Goal: Transaction & Acquisition: Book appointment/travel/reservation

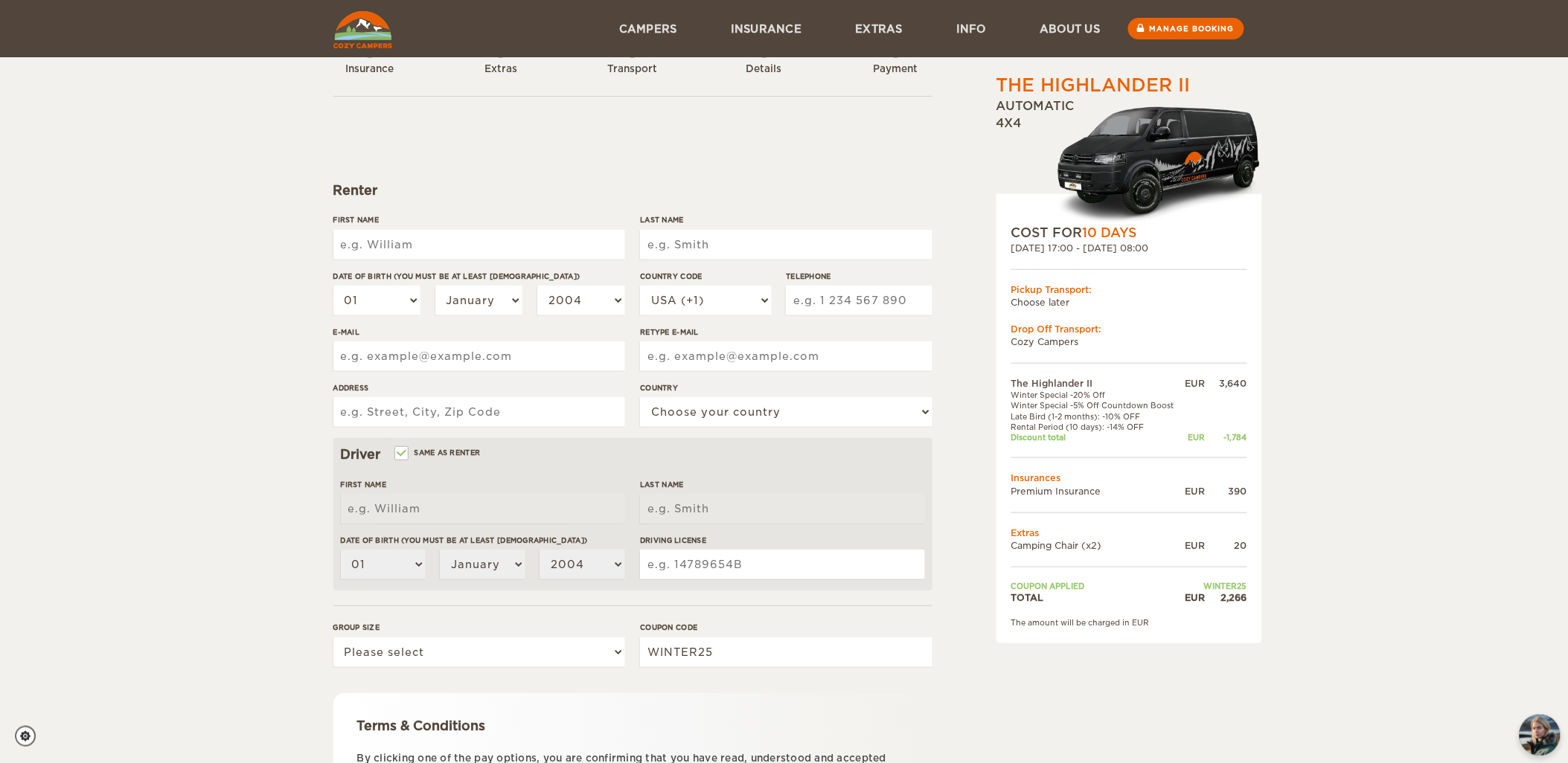
click at [449, 225] on label"] "First Name" at bounding box center [478, 219] width 292 height 11
click at [449, 230] on input "First Name" at bounding box center [478, 245] width 292 height 30
click at [447, 242] on input "First Name" at bounding box center [478, 245] width 292 height 30
type input "oliver"
type input "stojanovic"
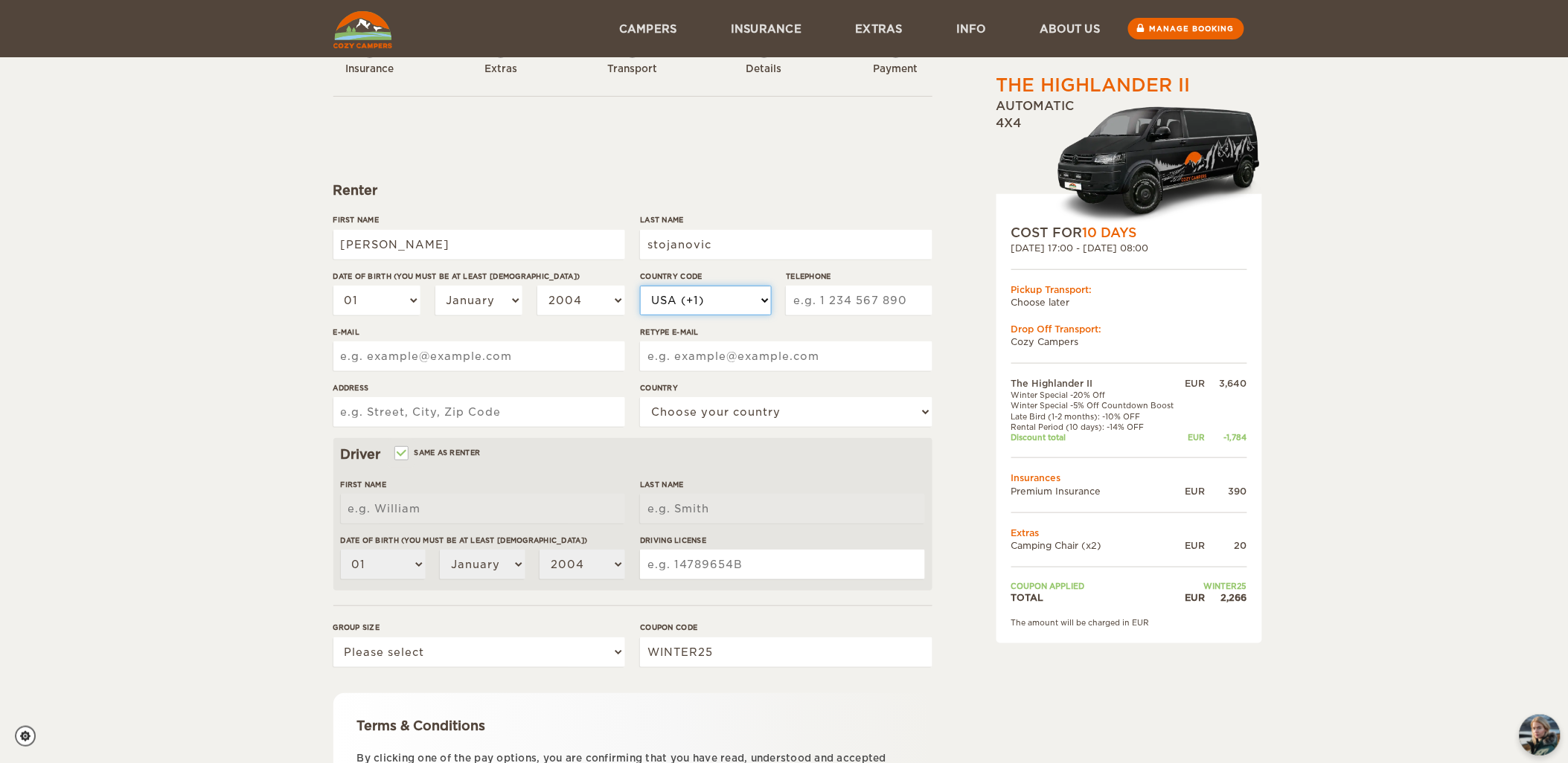
select select "41"
type input "764893455"
type input "oliver.stojanovic@gmx.ch"
type input "dachslernstrasse 78"
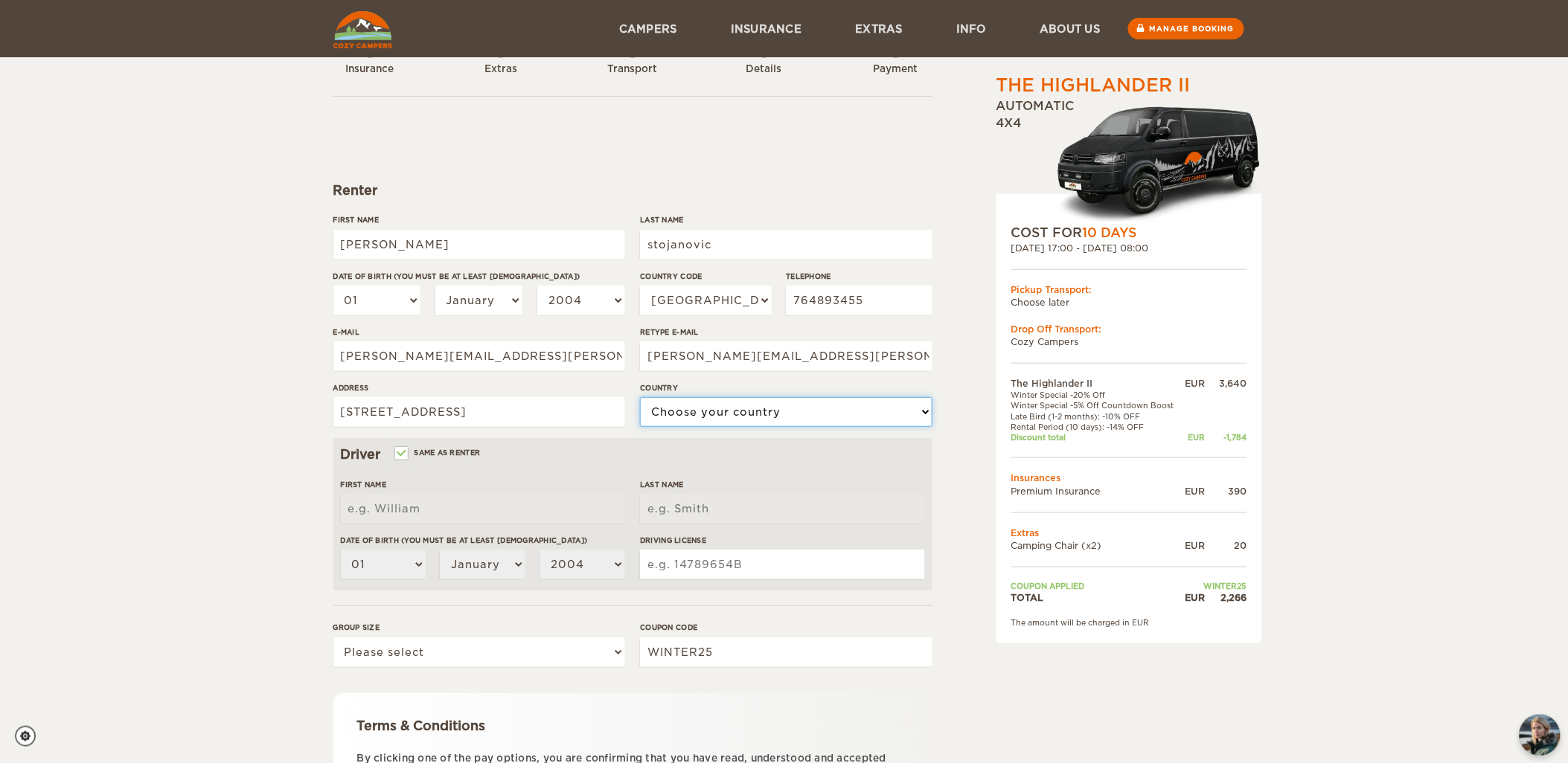
select select "202"
type input "oliver"
type input "stojanovic"
click at [392, 315] on select "01 02 03 04 05 06 07 08 09 10 11 12 13 14 15 16 17 18 19 20 21 22 23 24 25 26 2…" at bounding box center [376, 300] width 88 height 30
select select "23"
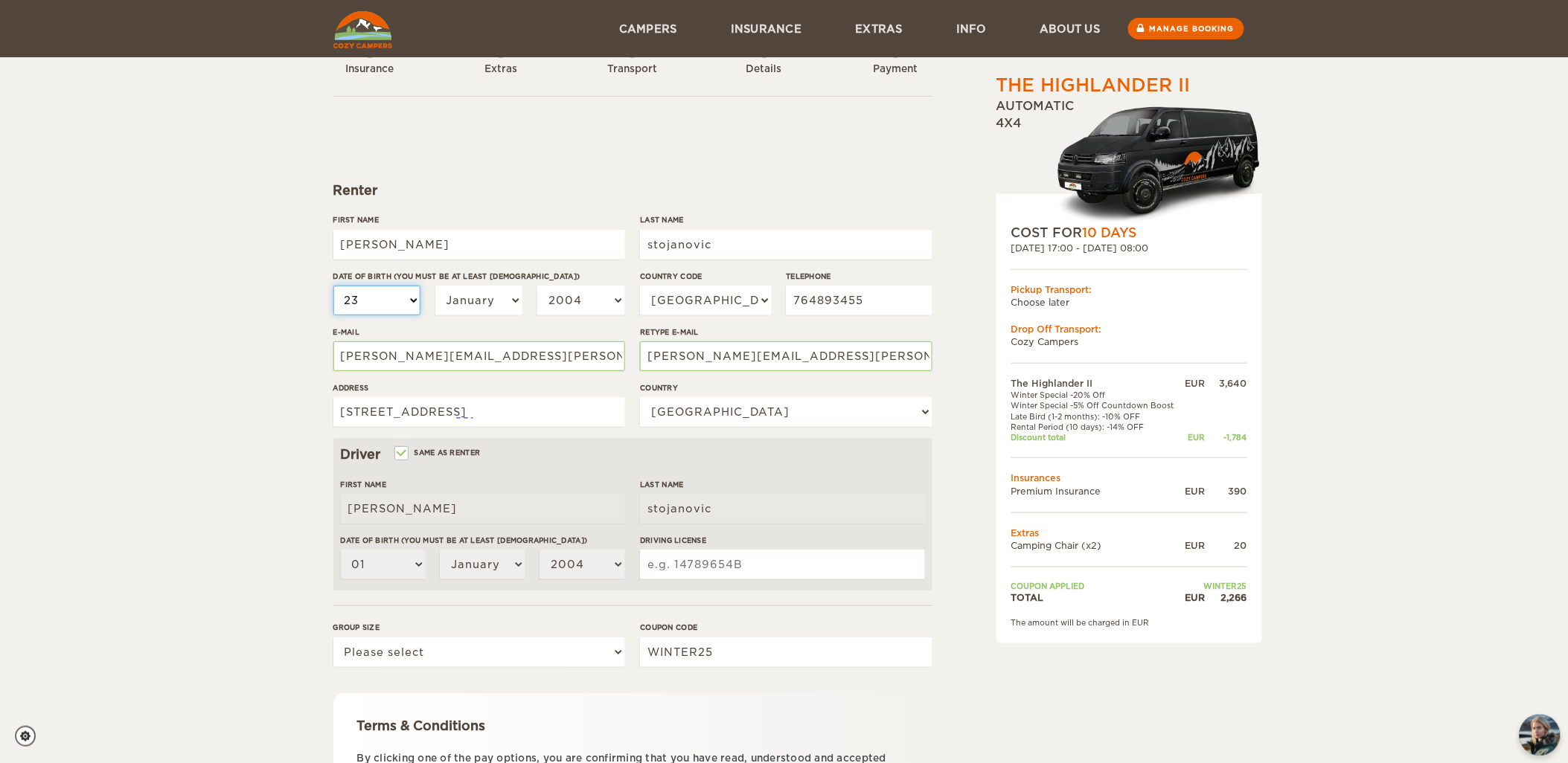
click at [333, 315] on select "01 02 03 04 05 06 07 08 09 10 11 12 13 14 15 16 17 18 19 20 21 22 23 24 25 26 2…" at bounding box center [376, 300] width 88 height 30
select select "23"
click at [490, 282] on label"] "Date of birth (You must be at least 20 years old)" at bounding box center [478, 276] width 292 height 11
click at [422, 315] on select "01 02 03 04 05 06 07 08 09 10 11 12 13 14 15 16 17 18 19 20 21 22 23 24 25 26 2…" at bounding box center [376, 300] width 88 height 30
drag, startPoint x: 493, startPoint y: 331, endPoint x: 493, endPoint y: 352, distance: 21.0
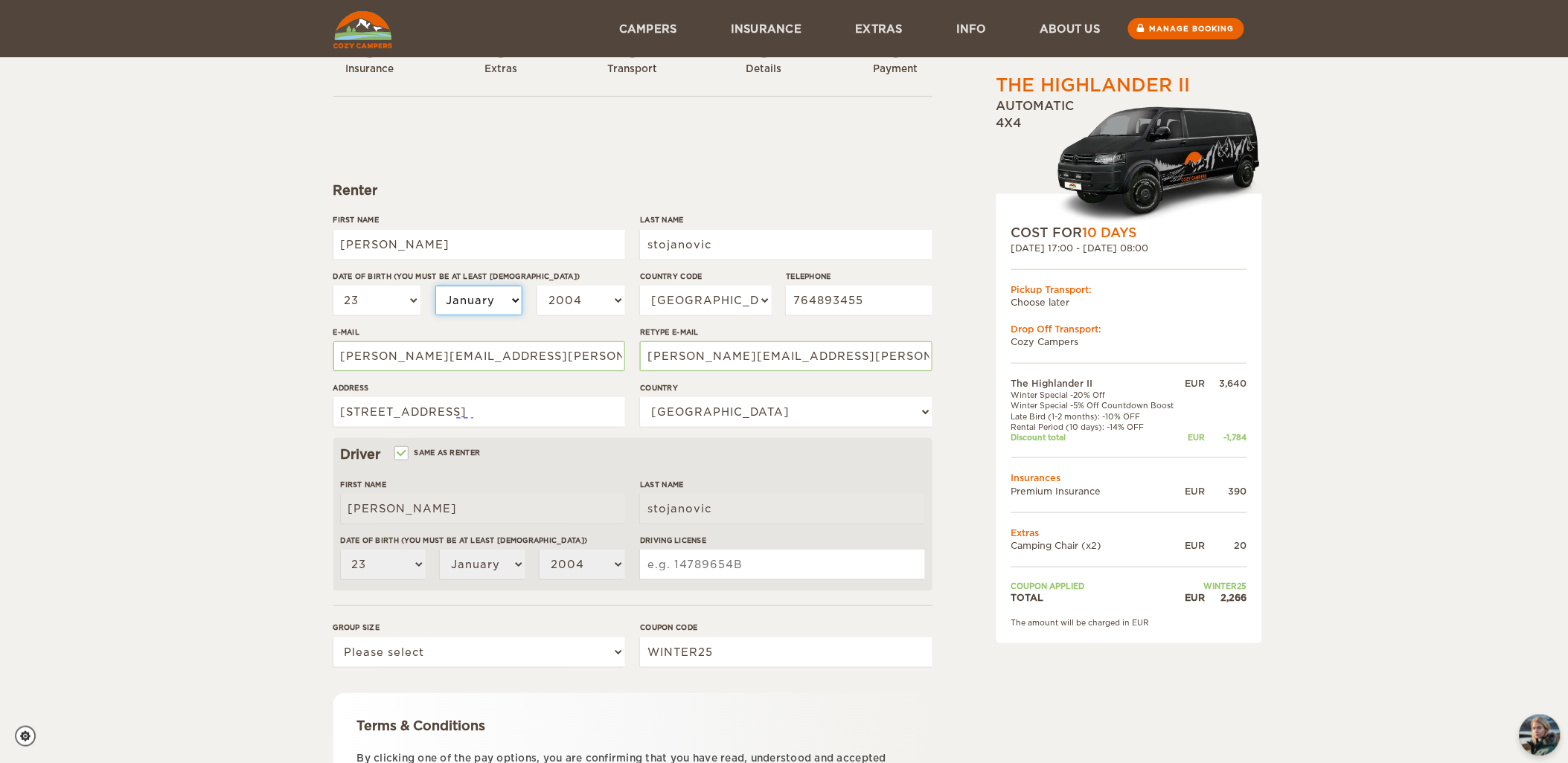
click at [493, 315] on select "January February March April May June July August September October November De…" at bounding box center [478, 300] width 88 height 30
select select "03"
click at [435, 315] on select "January February March April May June July August September October November De…" at bounding box center [478, 300] width 88 height 30
select select "03"
click at [566, 315] on select "2004 2003 2002 2001 2000 1999 1998 1997 1996 1995 1994 1993 1992 1991 1990 1989…" at bounding box center [580, 300] width 88 height 30
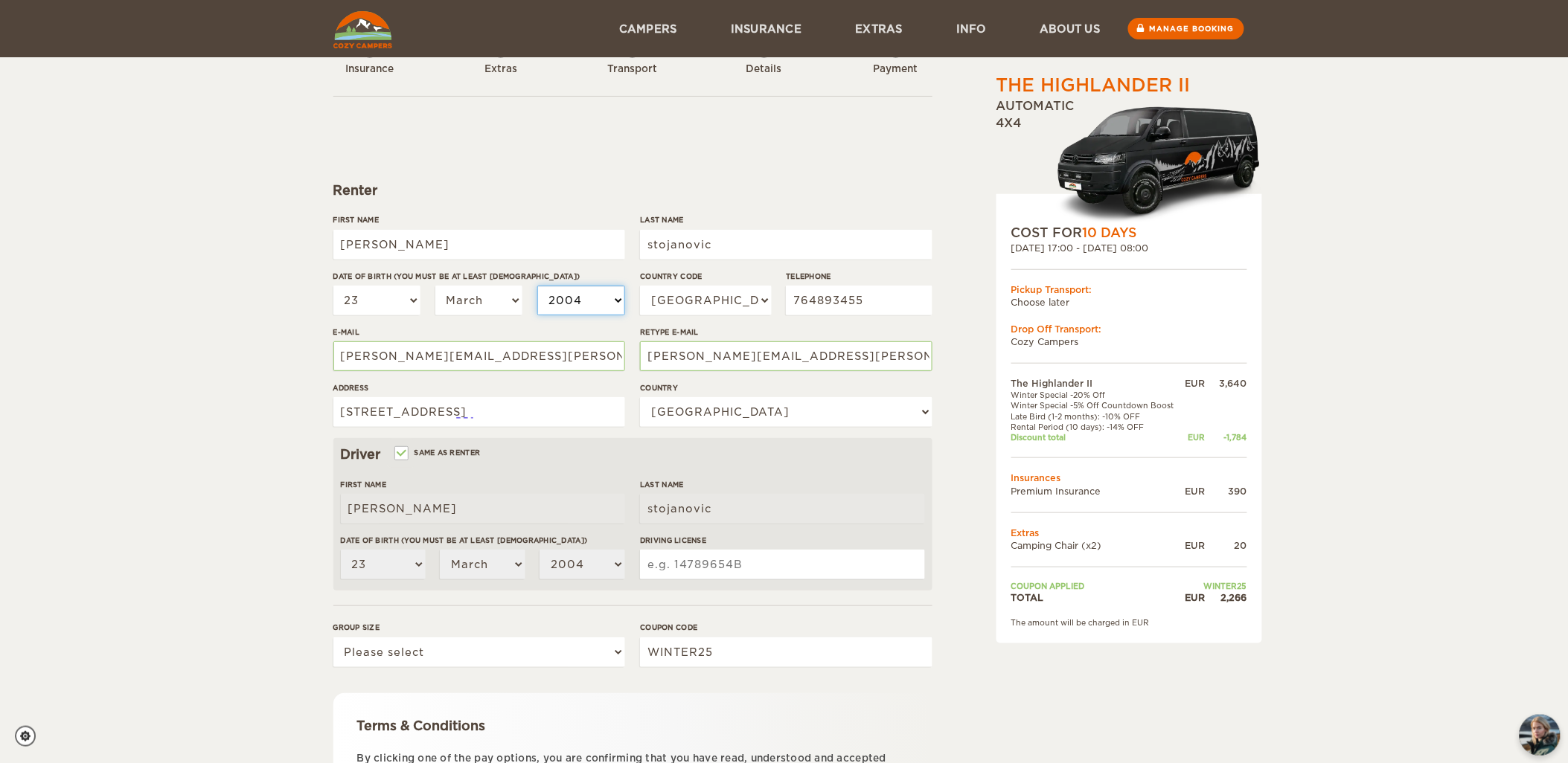
select select "2001"
click at [537, 315] on select "2004 2003 2002 2001 2000 1999 1998 1997 1996 1995 1994 1993 1992 1991 1990 1989…" at bounding box center [580, 300] width 88 height 30
select select "2001"
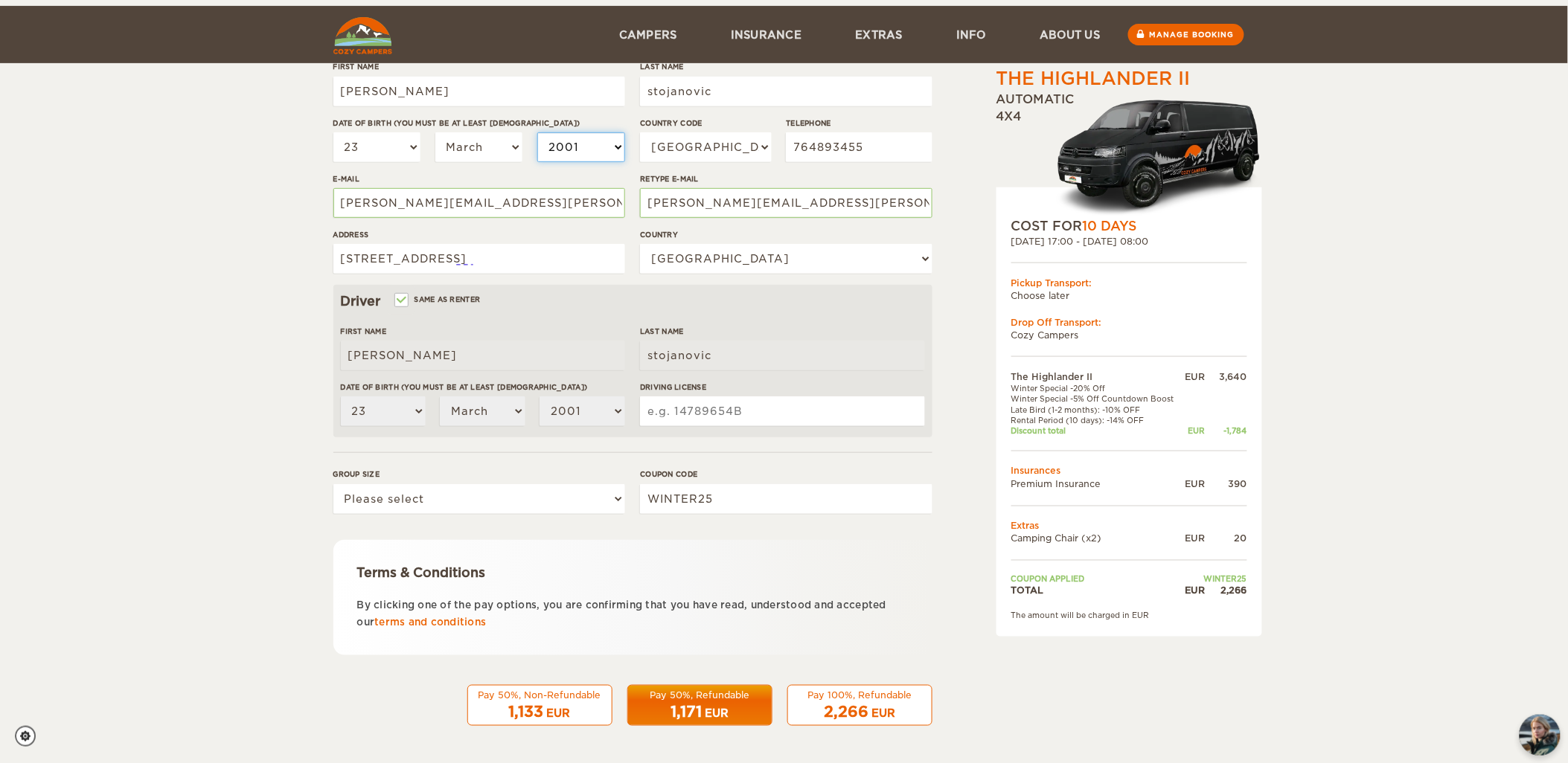
scroll to position [275, 0]
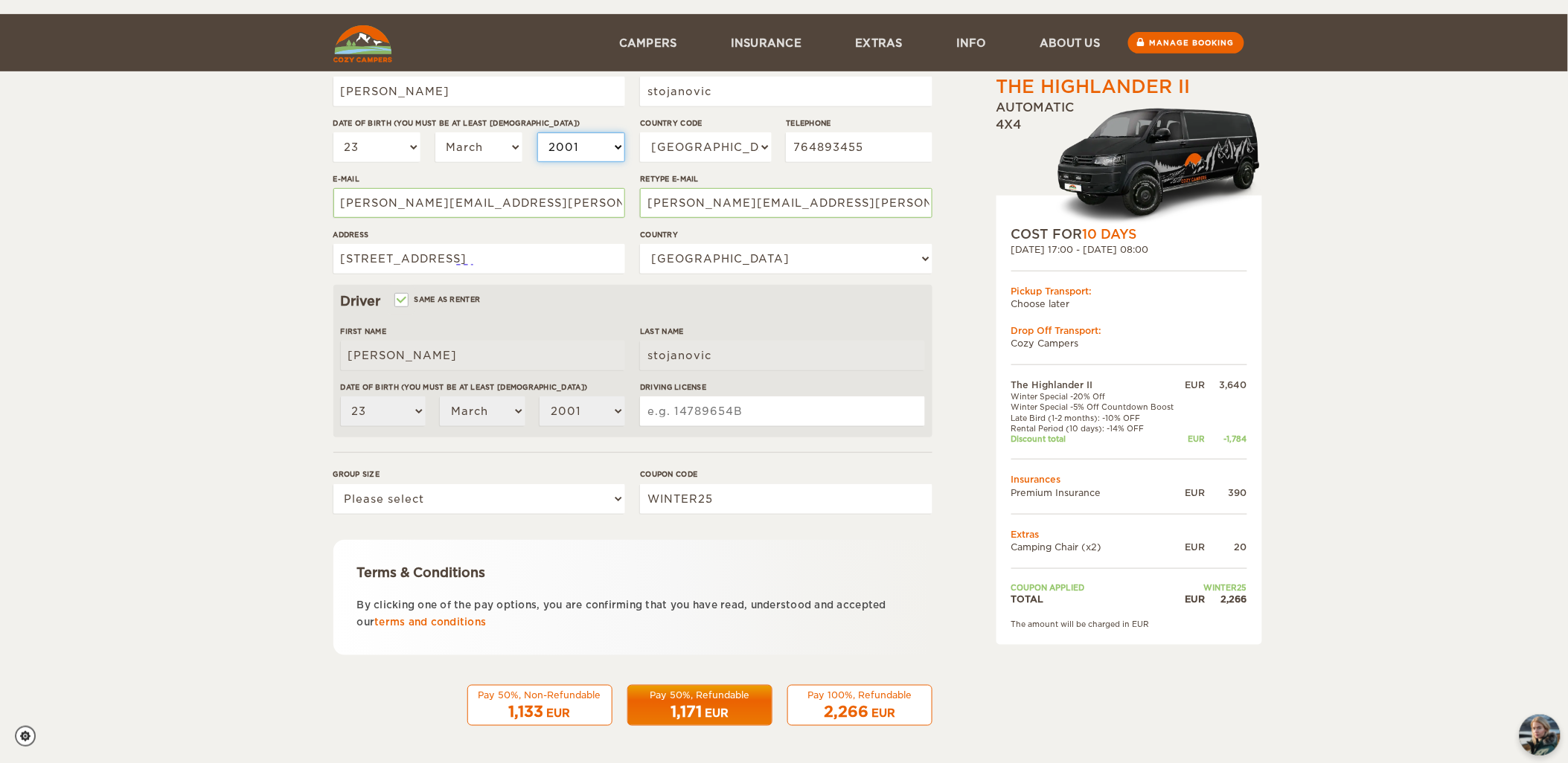
select select "2000"
click at [796, 427] on input "Driving License" at bounding box center [782, 411] width 284 height 30
type input "068271177005"
drag, startPoint x: 525, startPoint y: 538, endPoint x: 515, endPoint y: 543, distance: 11.2
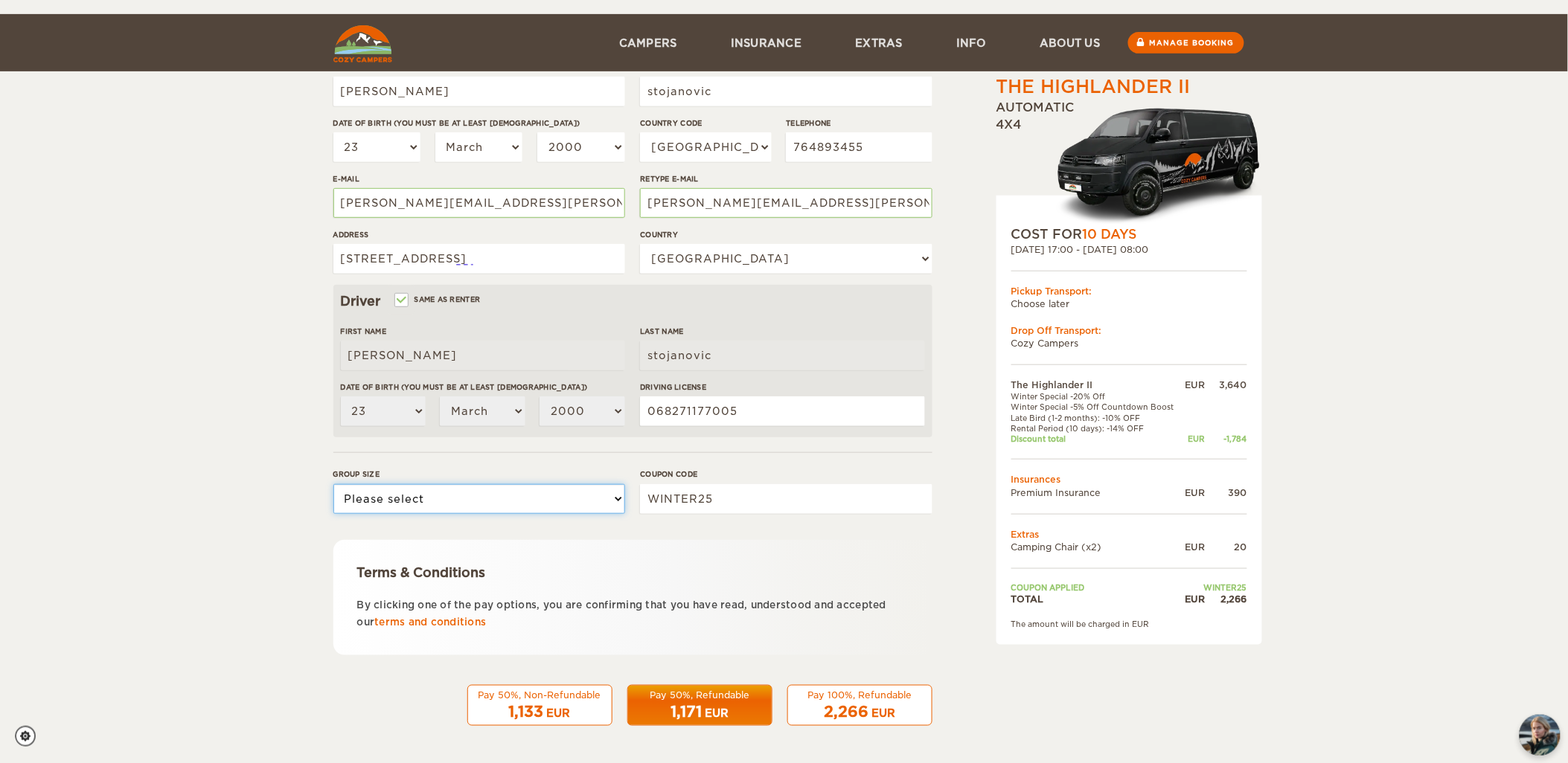
click at [525, 514] on select "Please select 1 2" at bounding box center [478, 499] width 292 height 30
select select "2"
click at [333, 514] on select "Please select 1 2" at bounding box center [478, 499] width 292 height 30
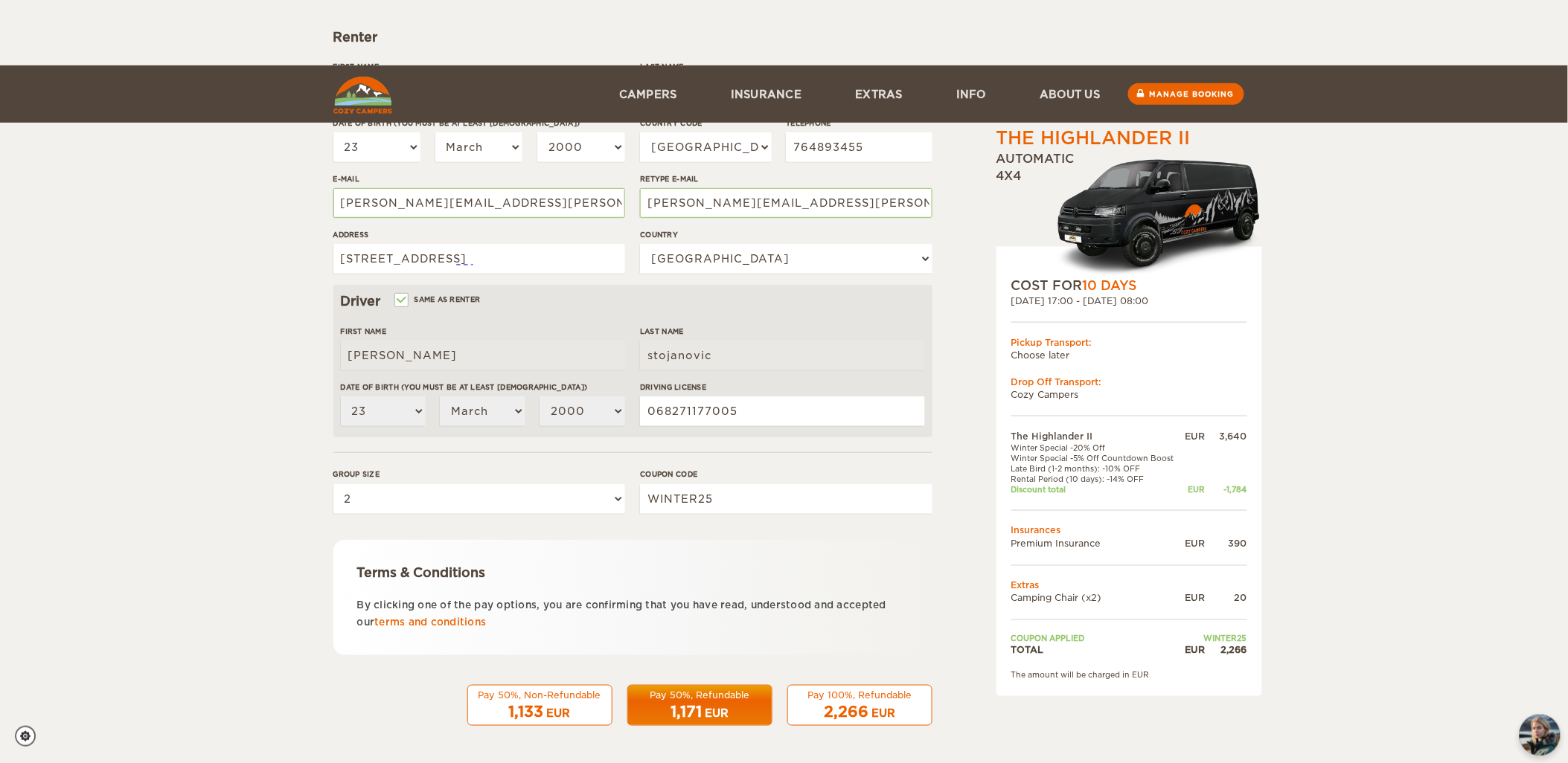
click at [852, 692] on div "Pay 100%, Refundable" at bounding box center [860, 695] width 126 height 13
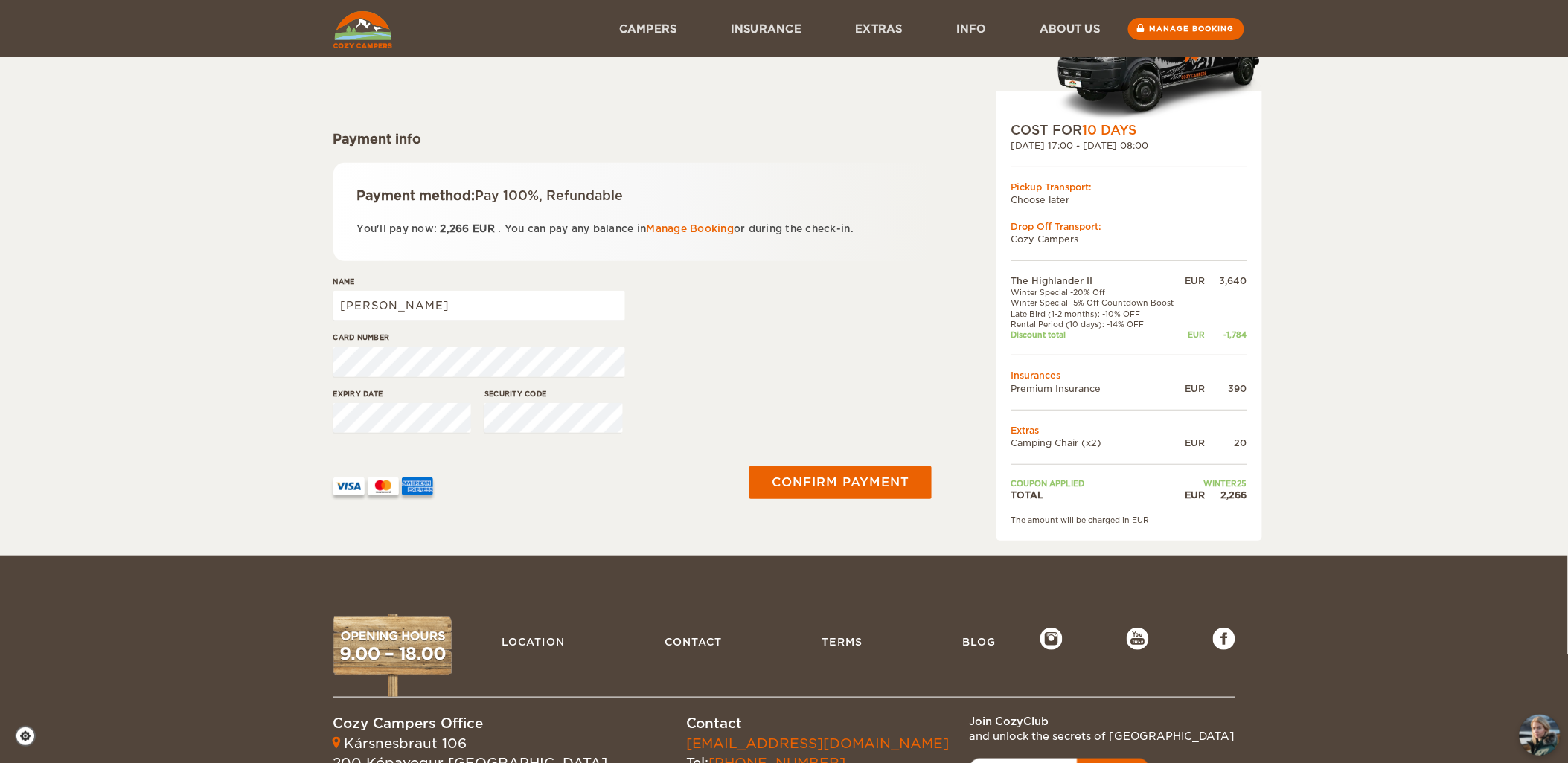
scroll to position [98, 0]
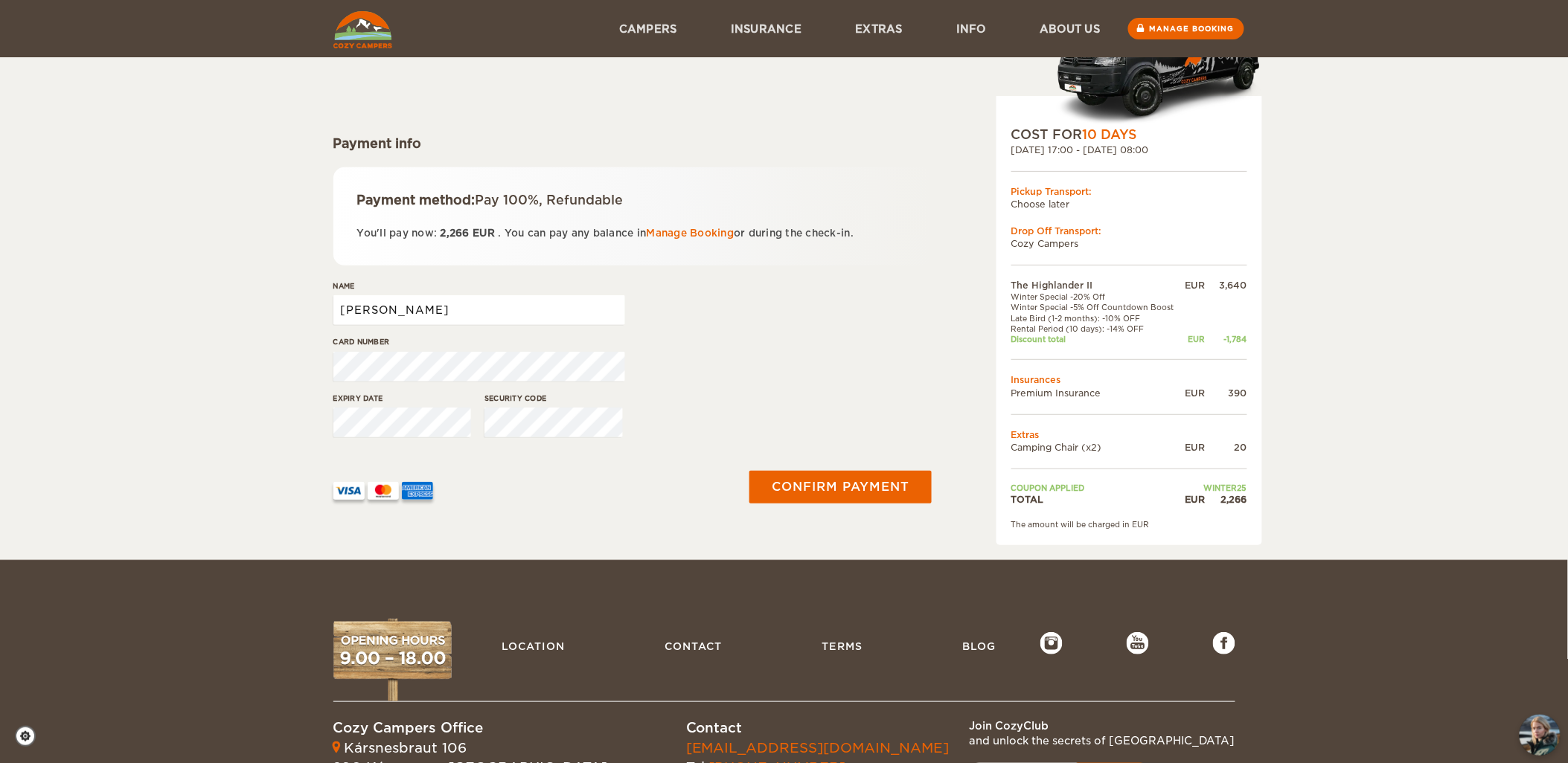
click at [410, 325] on input "oliver" at bounding box center [478, 310] width 292 height 30
type input "oliver stojanovic"
click at [841, 504] on button "Confirm payment" at bounding box center [841, 486] width 188 height 33
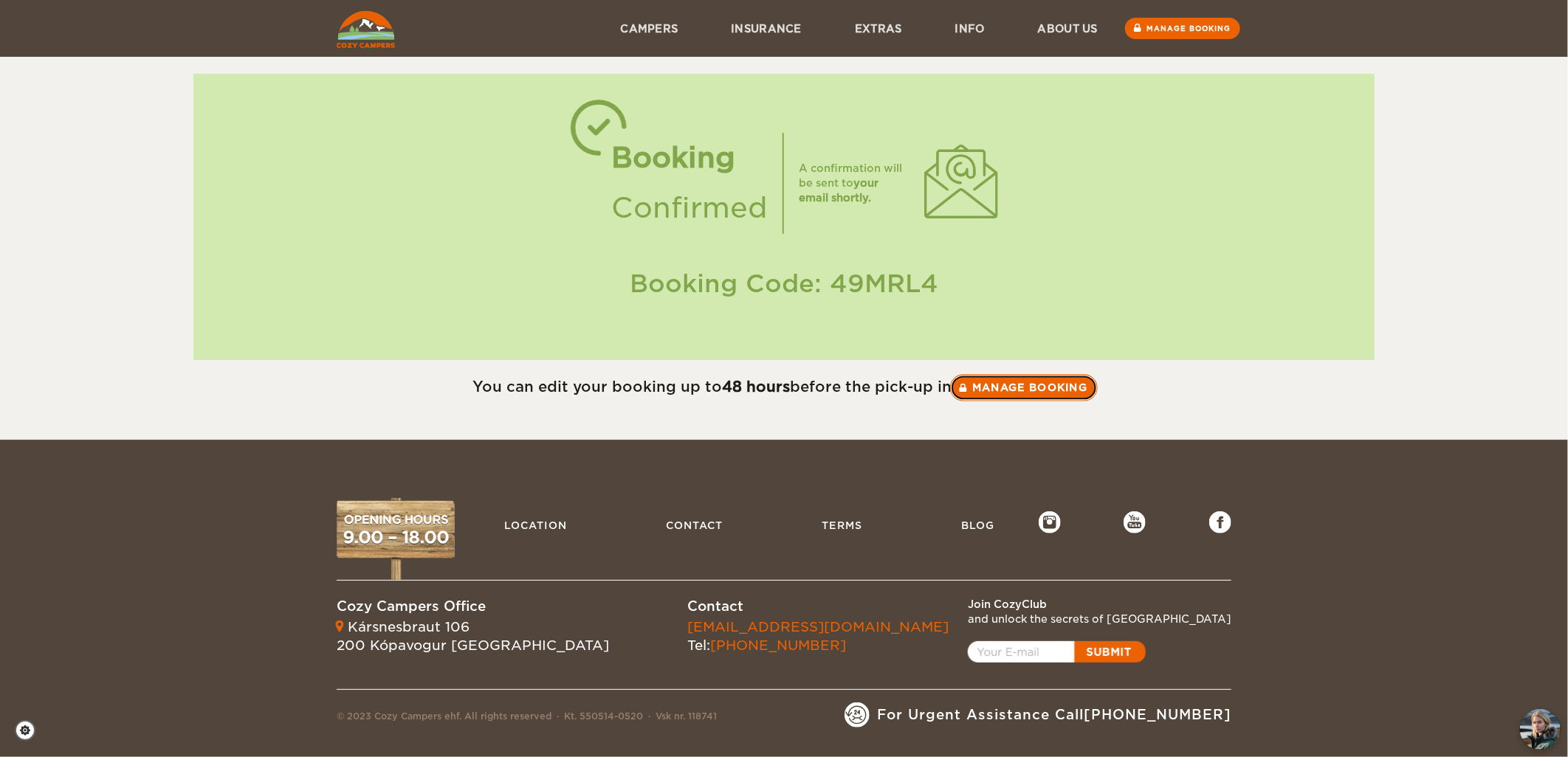
click at [1034, 392] on link "Manage booking" at bounding box center [1023, 388] width 148 height 27
drag, startPoint x: 827, startPoint y: 282, endPoint x: 934, endPoint y: 284, distance: 107.0
click at [934, 284] on div "Booking Code: 49MRL4" at bounding box center [784, 283] width 1152 height 35
copy div "49MRL4"
click at [998, 395] on link "Manage booking" at bounding box center [1023, 388] width 148 height 27
